Goal: Use online tool/utility: Utilize a website feature to perform a specific function

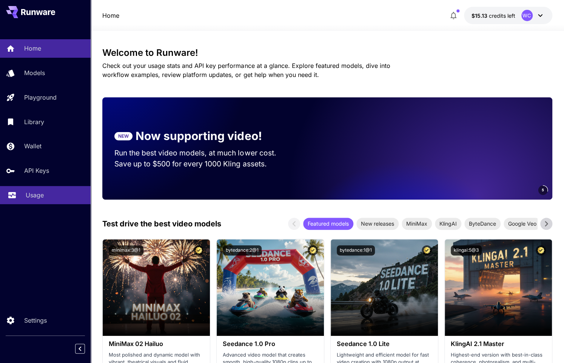
click at [33, 195] on p "Usage" at bounding box center [35, 195] width 18 height 9
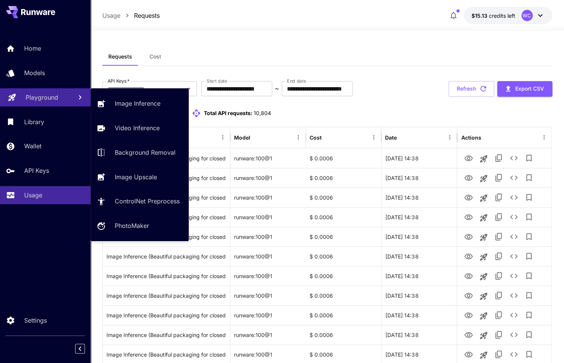
click at [46, 96] on p "Playground" at bounding box center [42, 97] width 32 height 9
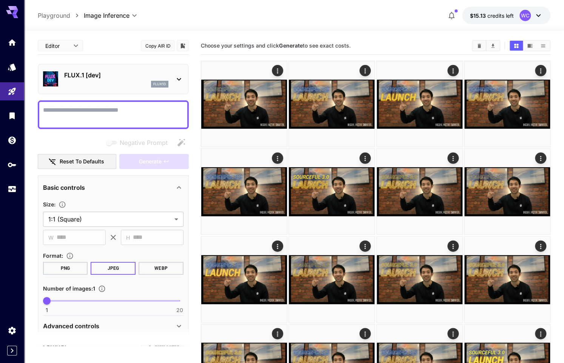
click at [121, 76] on p "FLUX.1 [dev]" at bounding box center [116, 75] width 104 height 9
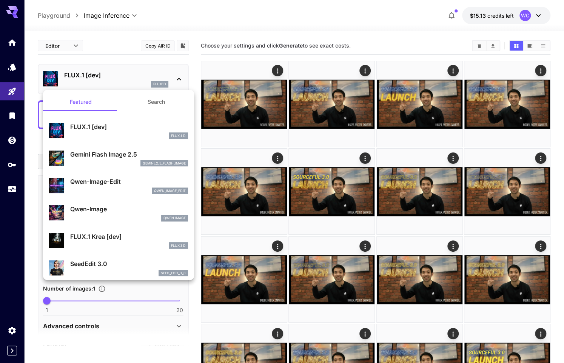
drag, startPoint x: 98, startPoint y: 157, endPoint x: 101, endPoint y: 152, distance: 6.1
click at [98, 157] on p "Gemini Flash Image 2.5" at bounding box center [129, 154] width 118 height 9
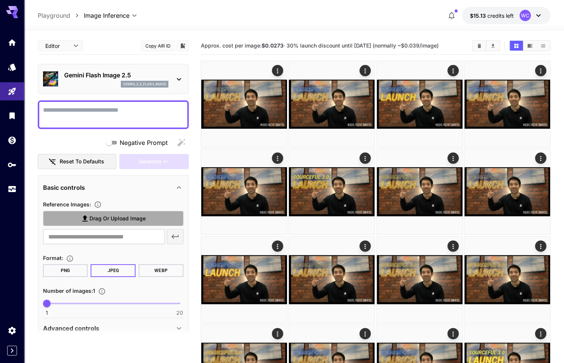
click at [113, 214] on span "Drag or upload image" at bounding box center [118, 218] width 56 height 9
click at [0, 0] on input "Drag or upload image" at bounding box center [0, 0] width 0 height 0
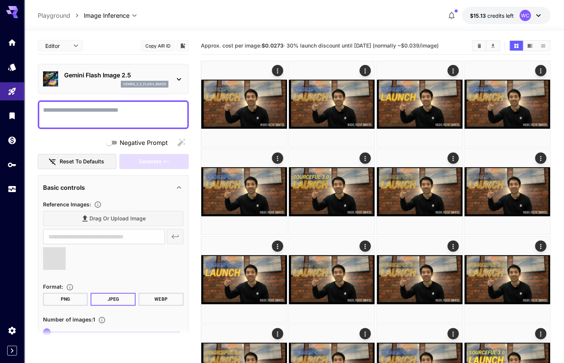
click at [97, 117] on textarea "Negative Prompt" at bounding box center [113, 115] width 141 height 18
type textarea "******"
type input "**********"
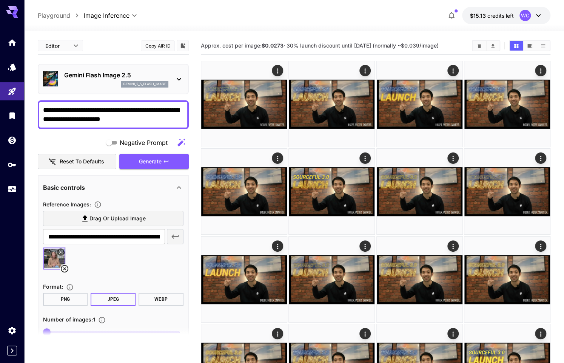
type textarea "**********"
click at [125, 271] on div at bounding box center [113, 261] width 141 height 29
click at [103, 331] on section at bounding box center [113, 336] width 151 height 19
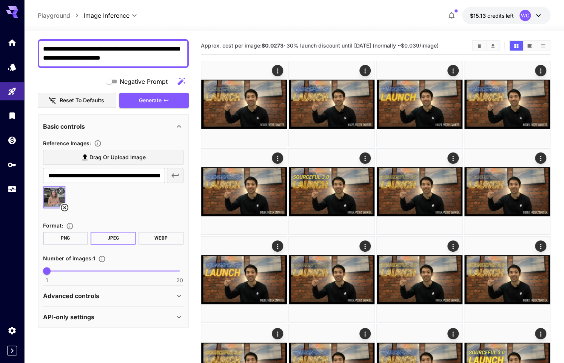
type input "*"
click at [96, 268] on span "1 20 1" at bounding box center [113, 271] width 133 height 11
click at [159, 96] on span "Generate" at bounding box center [150, 100] width 23 height 9
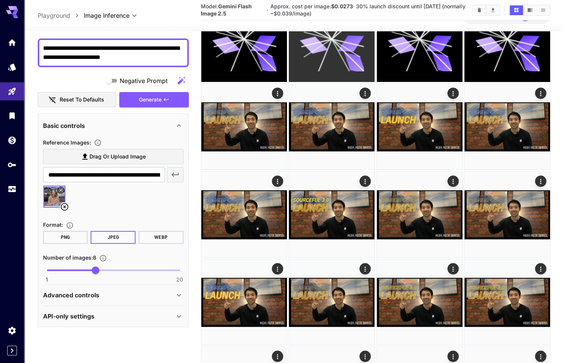
scroll to position [201, 0]
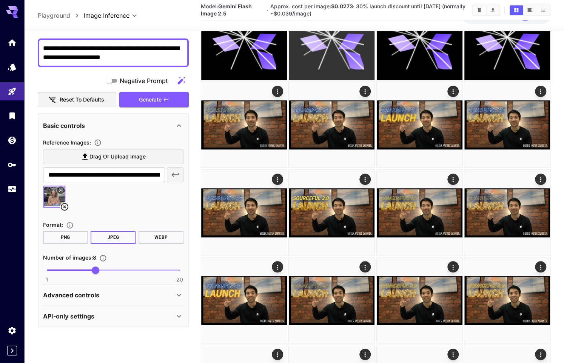
drag, startPoint x: 94, startPoint y: 292, endPoint x: 141, endPoint y: 284, distance: 47.9
click at [94, 292] on p "Advanced controls" at bounding box center [71, 295] width 56 height 9
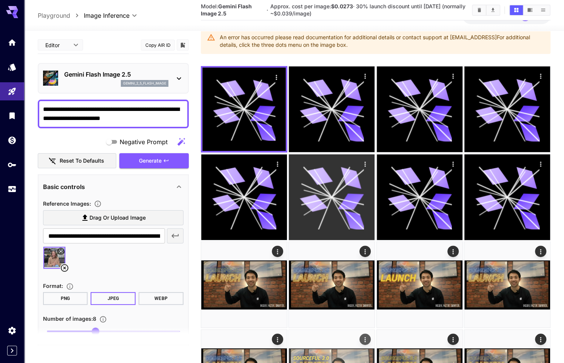
scroll to position [0, 0]
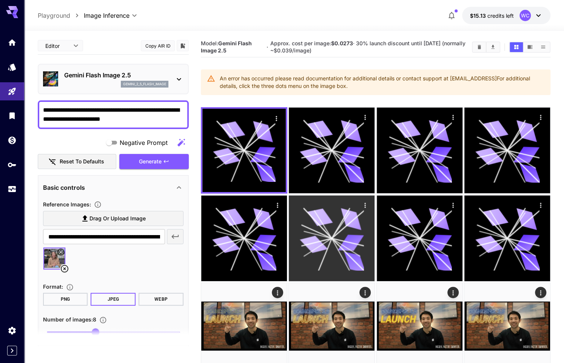
click at [327, 79] on div "An error has occurred please read documentation for additional details or conta…" at bounding box center [382, 82] width 325 height 21
drag, startPoint x: 377, startPoint y: 88, endPoint x: 290, endPoint y: 84, distance: 87.4
click at [290, 84] on div "An error has occurred please read documentation for additional details or conta…" at bounding box center [382, 82] width 325 height 21
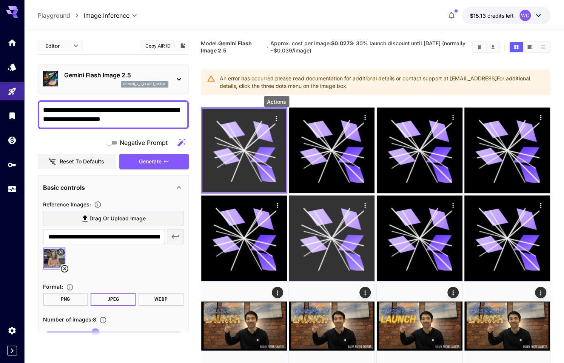
click at [278, 117] on icon "Actions" at bounding box center [277, 119] width 8 height 8
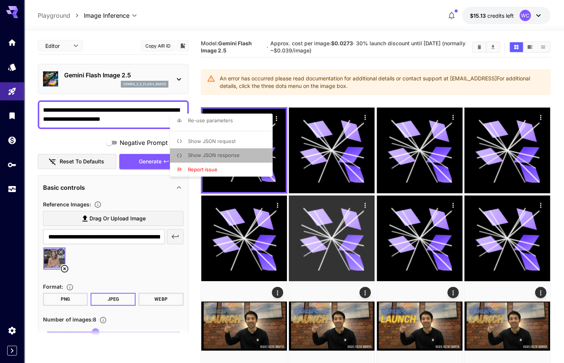
click at [218, 153] on span "Show JSON response" at bounding box center [214, 155] width 52 height 6
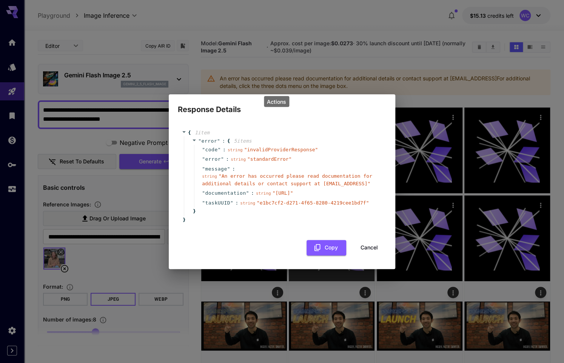
click at [373, 252] on button "Cancel" at bounding box center [370, 247] width 34 height 15
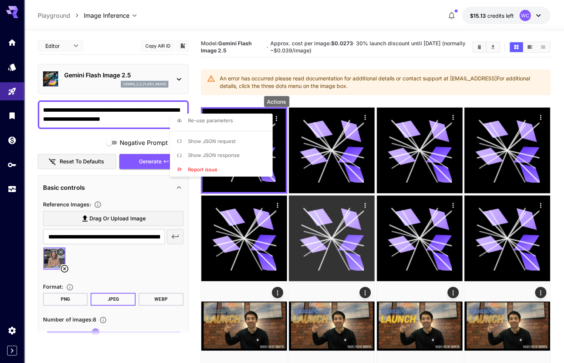
click at [136, 263] on div at bounding box center [282, 181] width 564 height 363
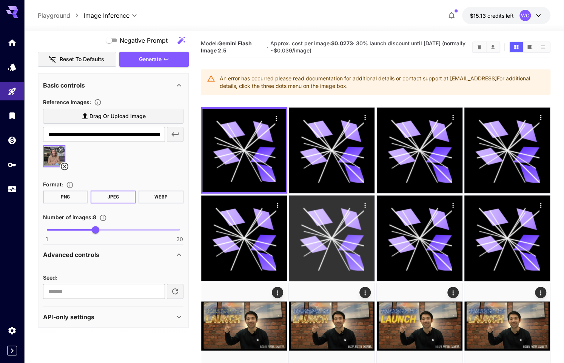
click at [121, 251] on div "Advanced controls" at bounding box center [108, 255] width 131 height 9
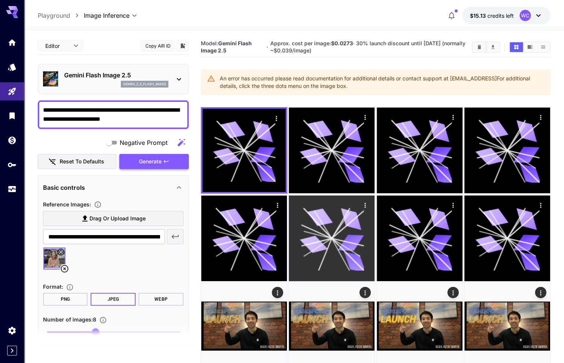
click at [153, 165] on span "Generate" at bounding box center [150, 161] width 23 height 9
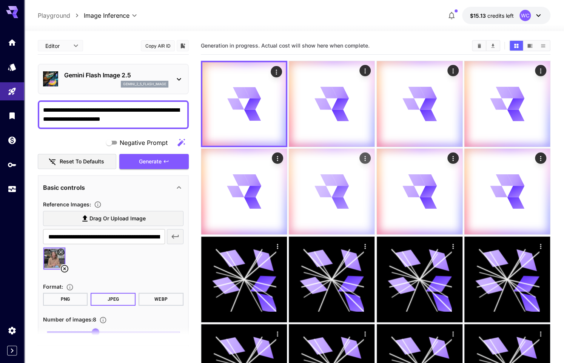
click at [105, 73] on p "Gemini Flash Image 2.5" at bounding box center [116, 75] width 104 height 9
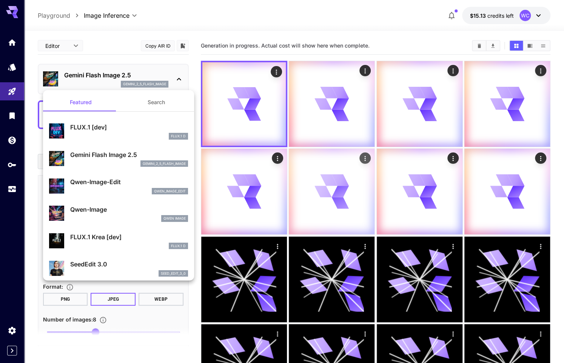
click at [195, 80] on div at bounding box center [282, 181] width 564 height 363
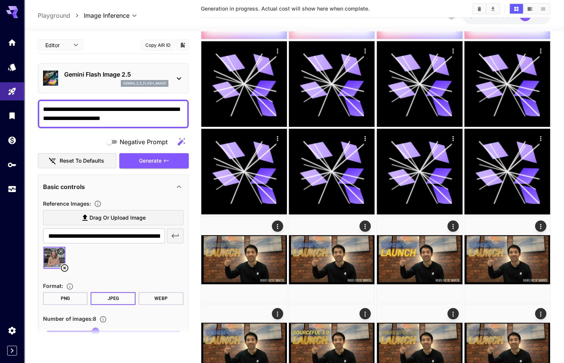
scroll to position [196, 0]
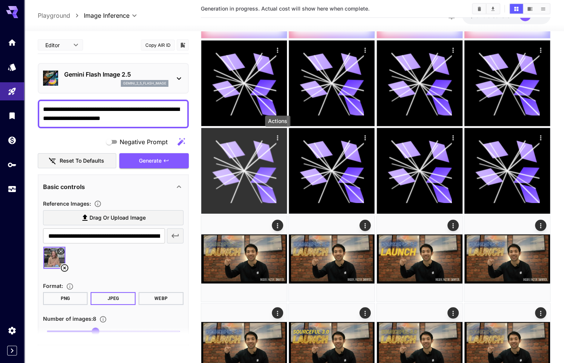
click at [279, 136] on icon "Actions" at bounding box center [278, 138] width 8 height 8
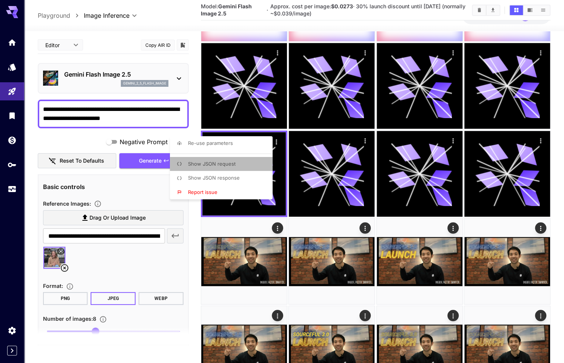
click at [231, 167] on span "Show JSON request" at bounding box center [212, 164] width 48 height 6
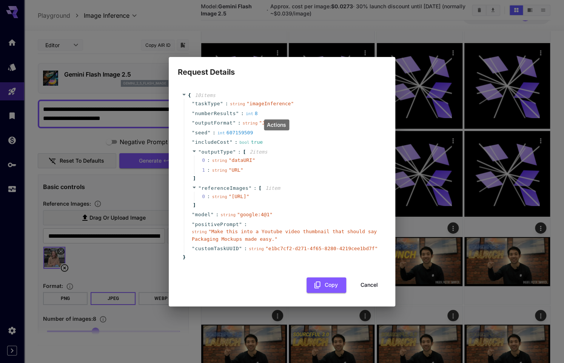
click at [377, 292] on button "Cancel" at bounding box center [370, 285] width 34 height 15
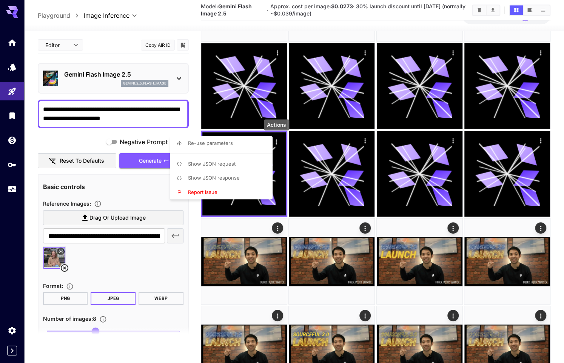
click at [333, 244] on div at bounding box center [282, 181] width 564 height 363
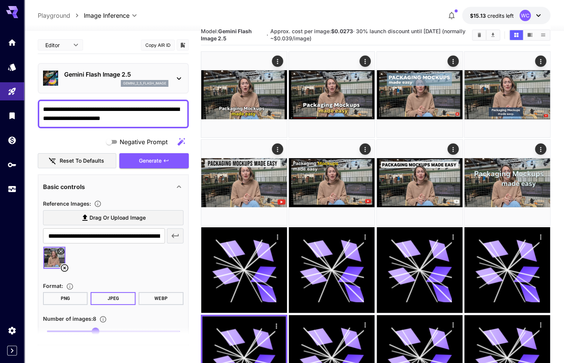
scroll to position [0, 0]
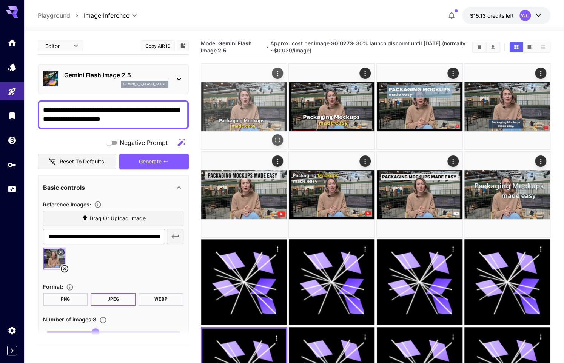
click at [251, 114] on img at bounding box center [244, 107] width 86 height 86
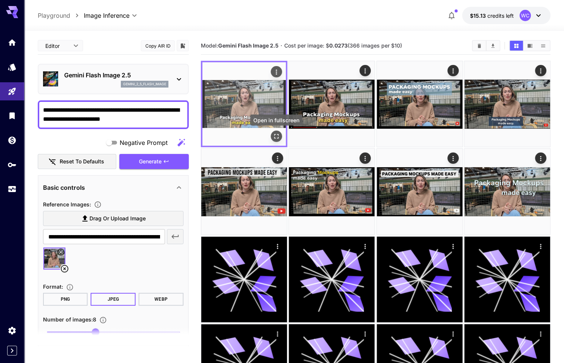
click at [274, 135] on icon "Open in fullscreen" at bounding box center [277, 137] width 8 height 8
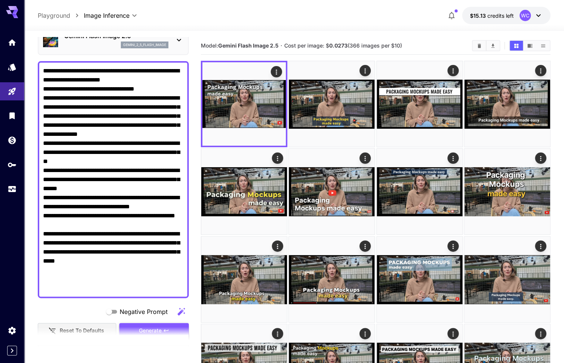
scroll to position [40, 0]
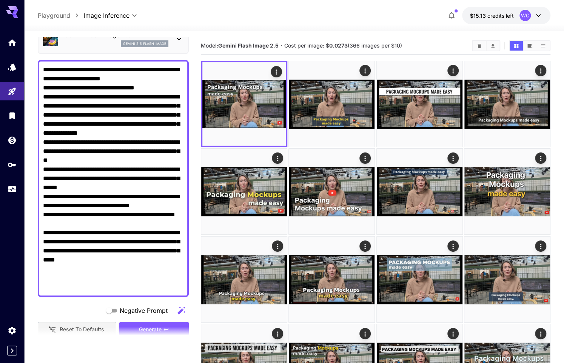
click at [152, 328] on section at bounding box center [113, 336] width 151 height 19
drag, startPoint x: 169, startPoint y: 288, endPoint x: 43, endPoint y: 262, distance: 128.7
click at [43, 262] on textarea "**********" at bounding box center [113, 178] width 141 height 227
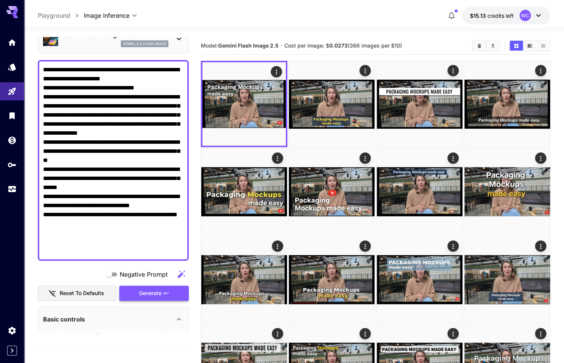
click at [149, 291] on span "Generate" at bounding box center [150, 293] width 23 height 9
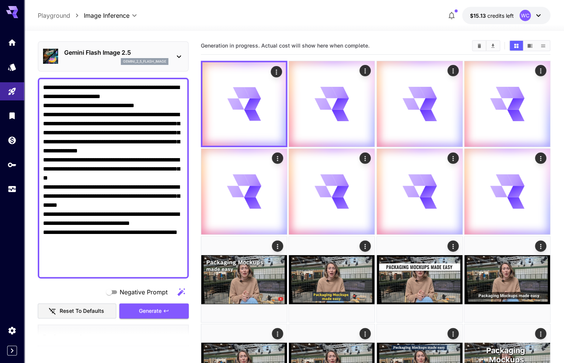
scroll to position [23, 0]
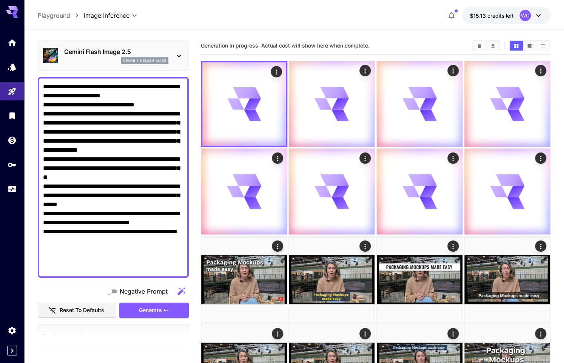
click at [114, 263] on textarea "**********" at bounding box center [113, 177] width 141 height 190
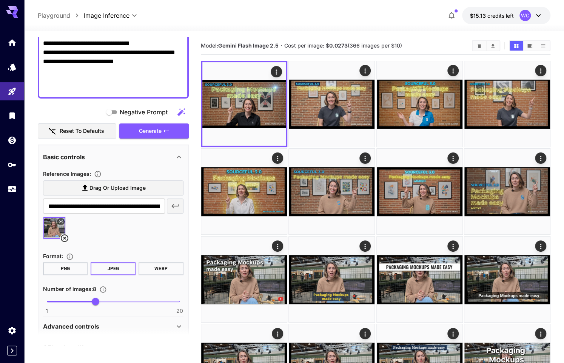
scroll to position [206, 0]
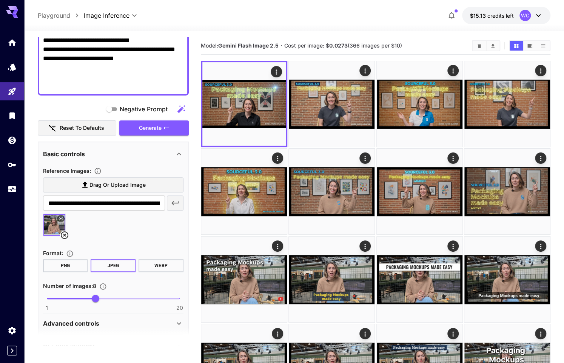
type textarea "**********"
click at [92, 185] on span "Drag or upload image" at bounding box center [118, 185] width 56 height 9
click at [0, 0] on input "Drag or upload image" at bounding box center [0, 0] width 0 height 0
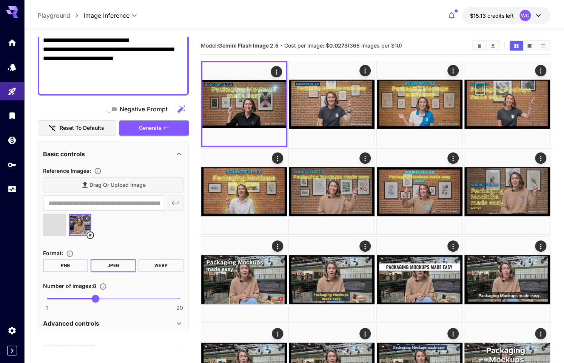
type input "**********"
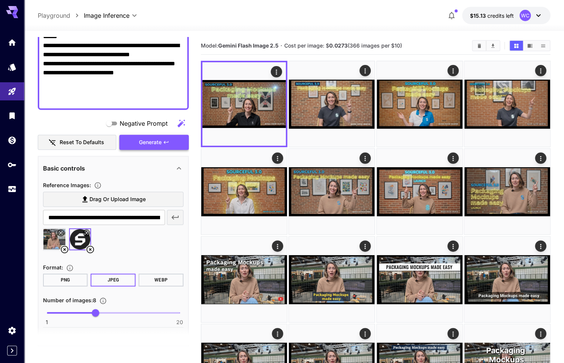
click at [153, 145] on span "Generate" at bounding box center [150, 142] width 23 height 9
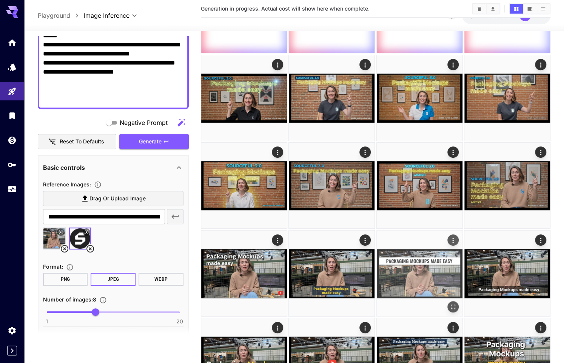
scroll to position [111, 0]
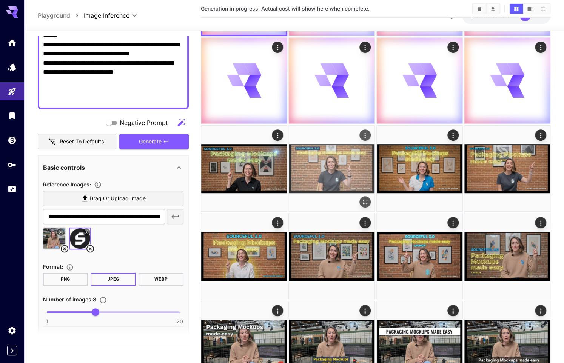
click at [364, 201] on icon "Open in fullscreen" at bounding box center [366, 202] width 8 height 8
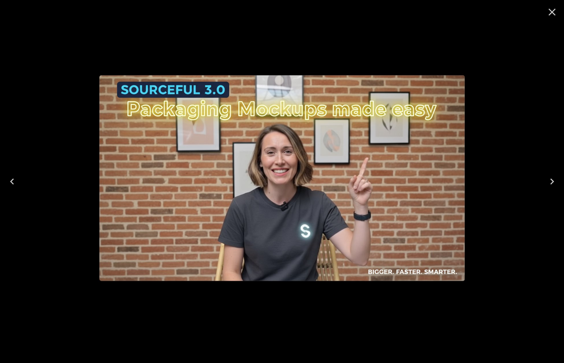
click at [554, 12] on icon "Close" at bounding box center [552, 12] width 12 height 12
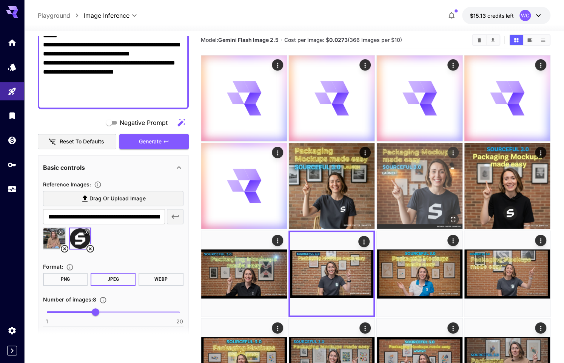
scroll to position [0, 0]
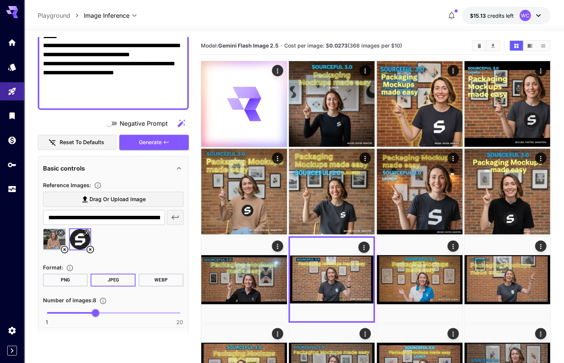
click at [62, 248] on icon at bounding box center [64, 249] width 9 height 9
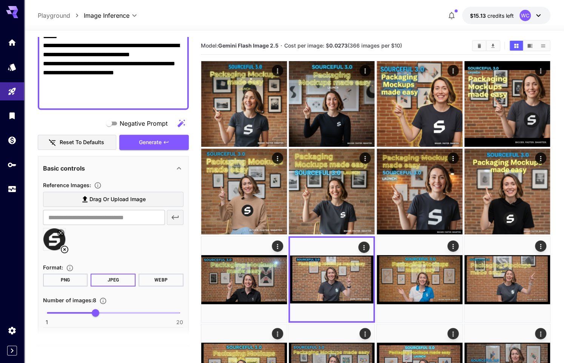
click at [98, 199] on span "Drag or upload image" at bounding box center [118, 199] width 56 height 9
click at [0, 0] on input "Drag or upload image" at bounding box center [0, 0] width 0 height 0
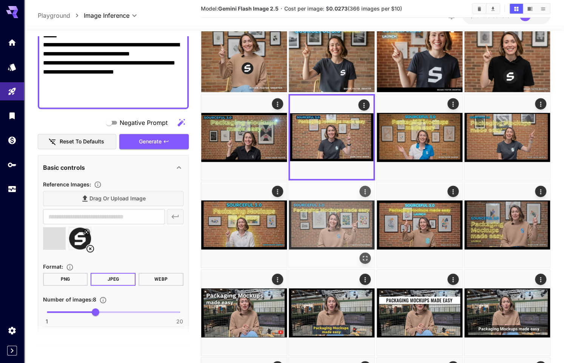
type input "**********"
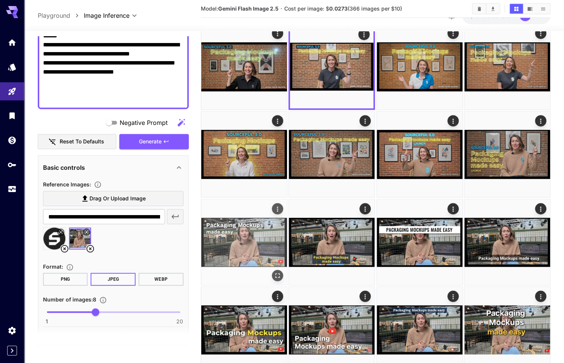
scroll to position [163, 0]
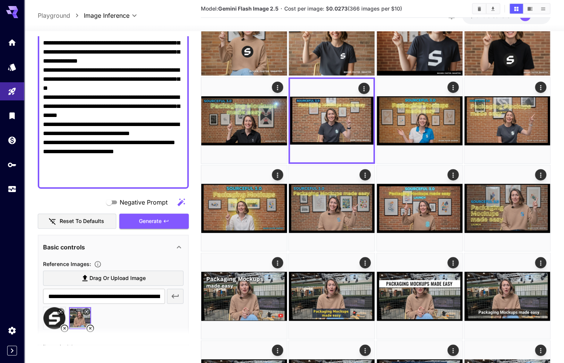
scroll to position [101, 0]
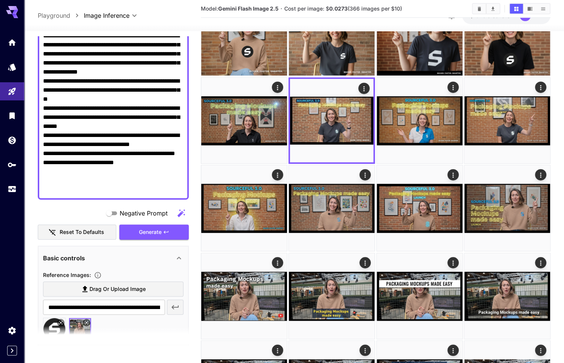
click at [101, 144] on textarea "**********" at bounding box center [113, 99] width 141 height 190
click at [90, 160] on textarea "**********" at bounding box center [113, 99] width 141 height 190
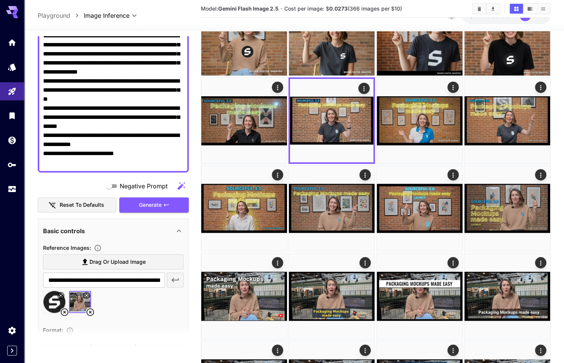
scroll to position [61, 0]
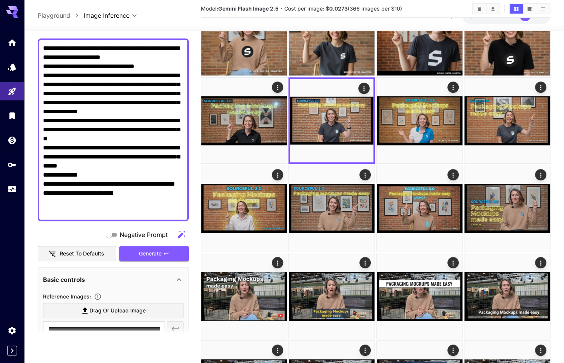
click at [123, 176] on textarea "**********" at bounding box center [113, 130] width 141 height 172
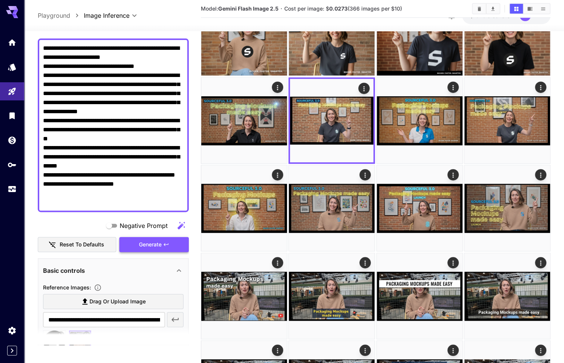
click at [159, 241] on span "Generate" at bounding box center [150, 244] width 23 height 9
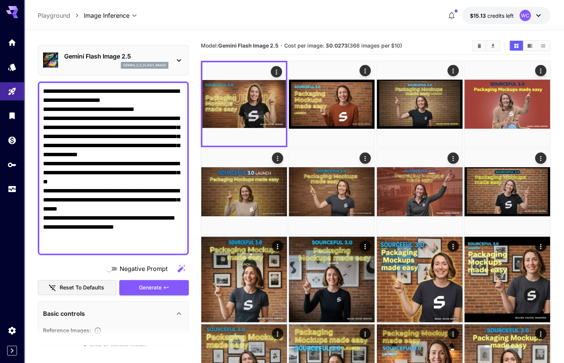
scroll to position [16, 0]
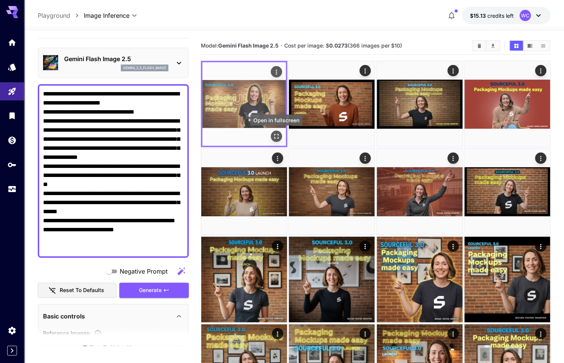
click at [277, 131] on button "Open in fullscreen" at bounding box center [276, 136] width 11 height 11
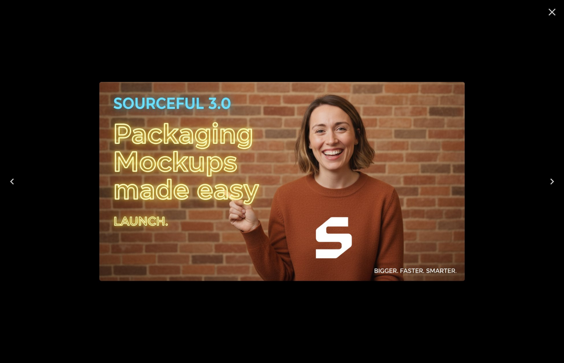
click at [554, 14] on icon "Close" at bounding box center [552, 12] width 7 height 7
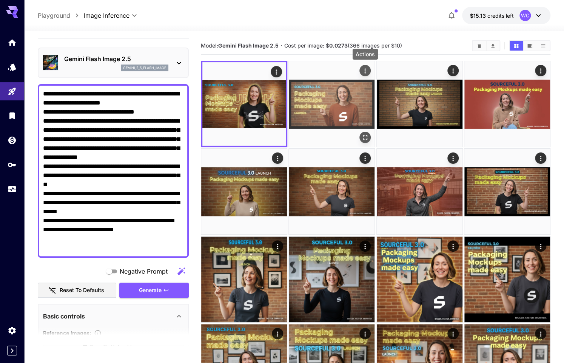
click at [366, 70] on icon "Actions" at bounding box center [366, 71] width 8 height 8
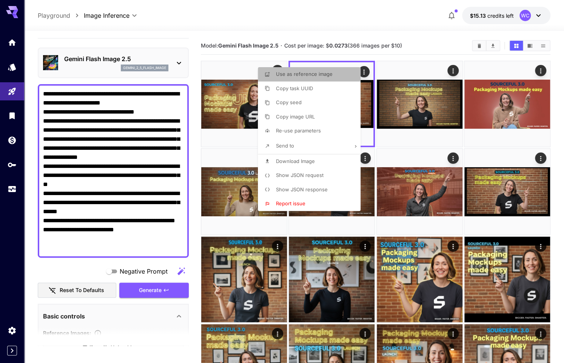
click at [320, 76] on span "Use as reference image" at bounding box center [304, 74] width 57 height 6
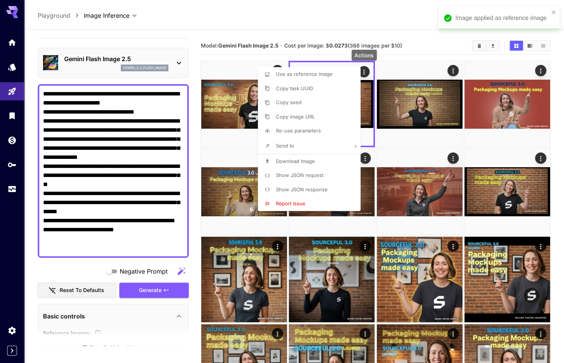
click at [123, 197] on div at bounding box center [282, 181] width 564 height 363
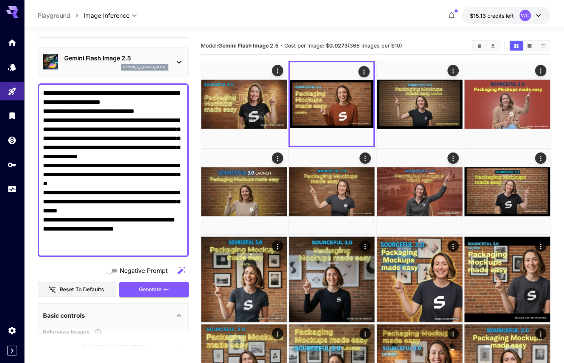
scroll to position [0, 0]
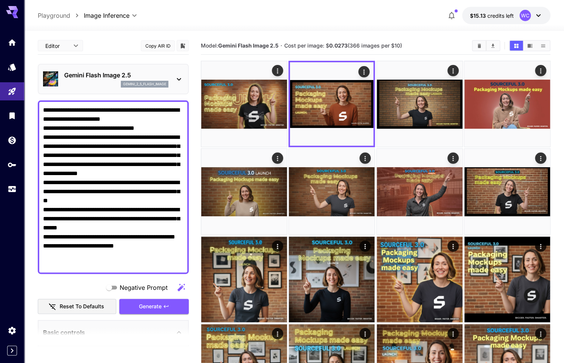
click at [130, 195] on textarea "**********" at bounding box center [113, 187] width 141 height 163
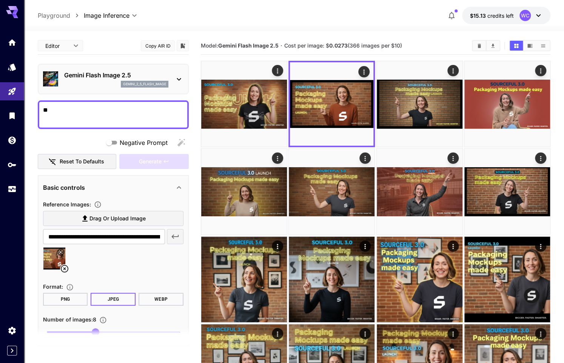
type textarea "*"
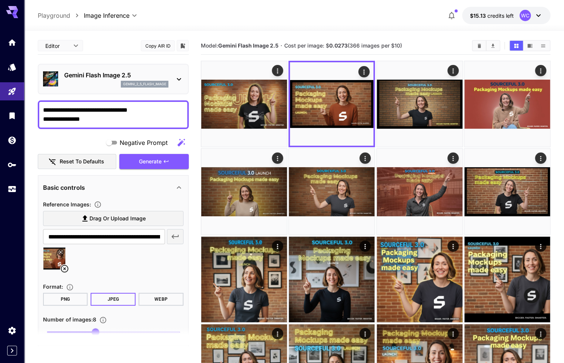
type textarea "**********"
